Goal: Navigation & Orientation: Find specific page/section

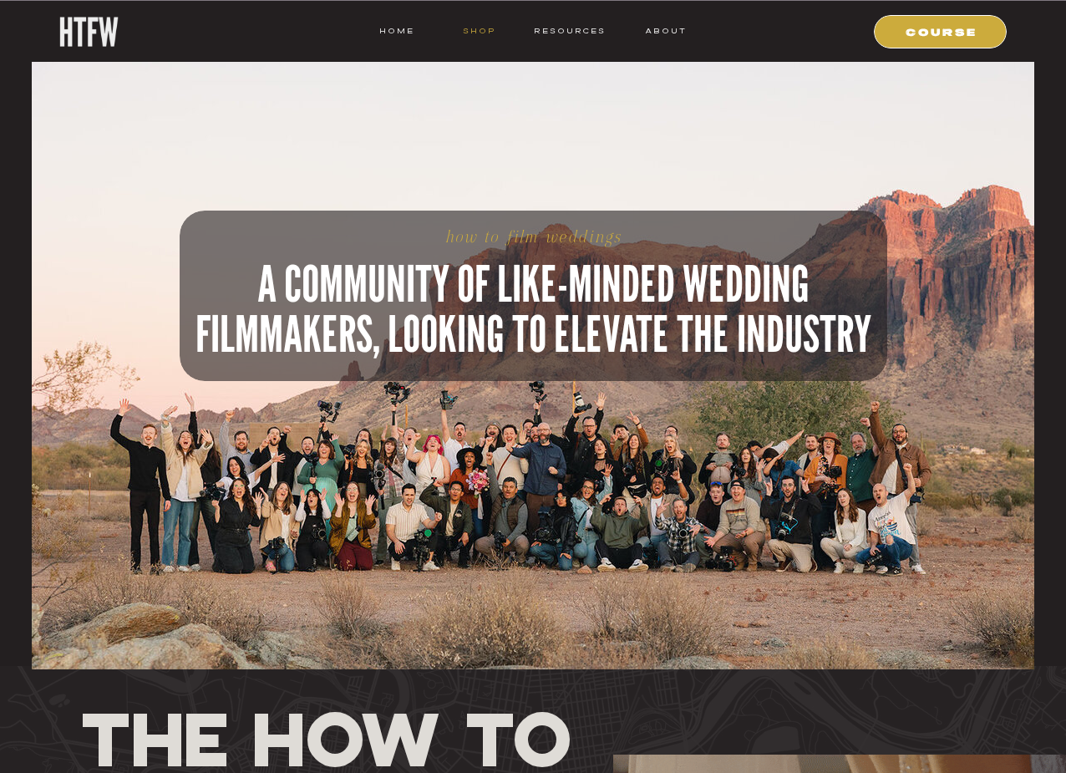
click at [470, 29] on nav "shop" at bounding box center [479, 30] width 66 height 15
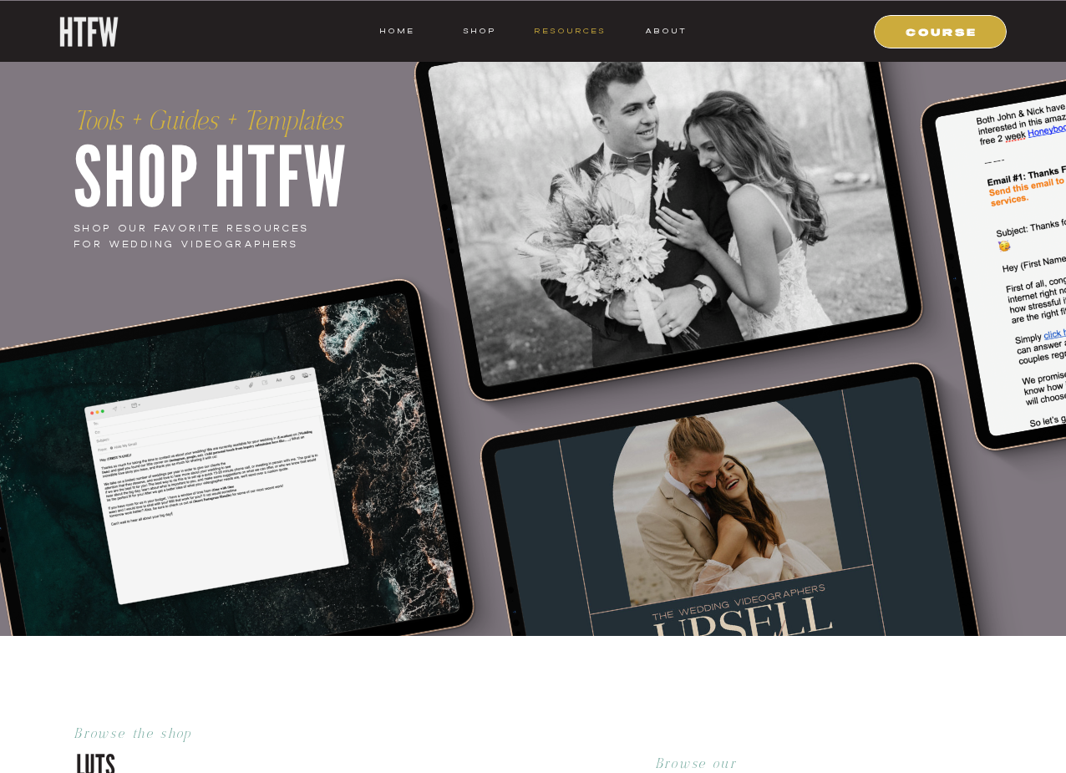
click at [582, 27] on nav "resources" at bounding box center [567, 30] width 78 height 15
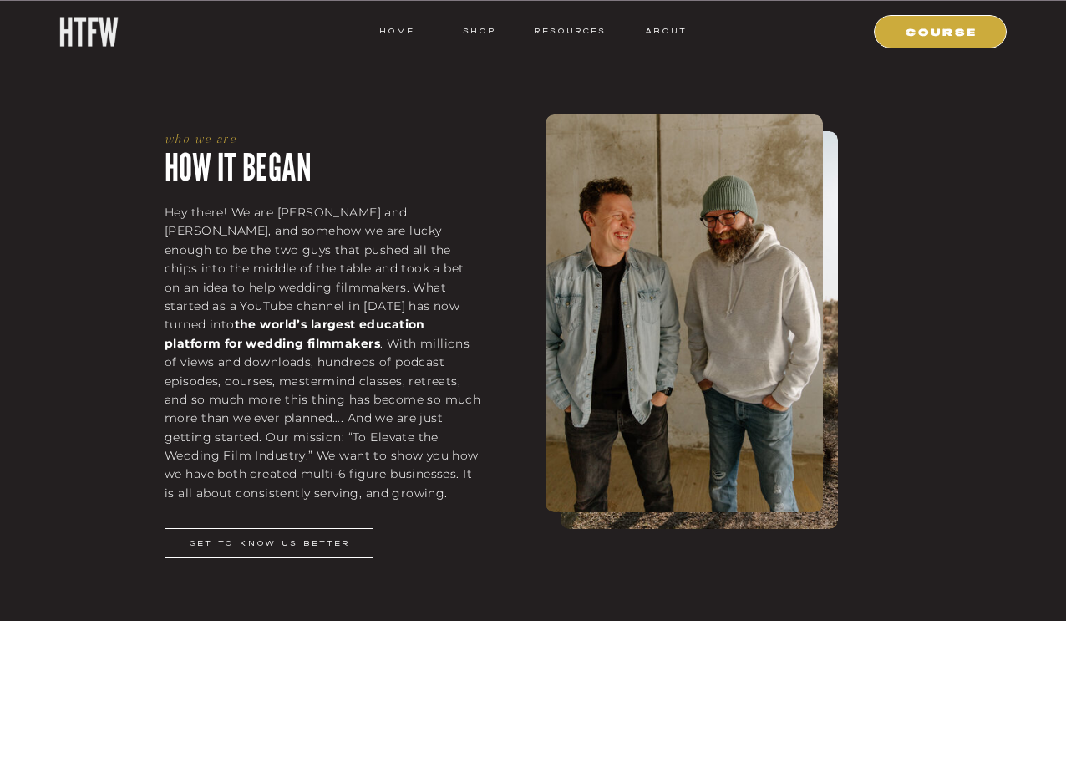
scroll to position [1888, 0]
